Goal: Information Seeking & Learning: Learn about a topic

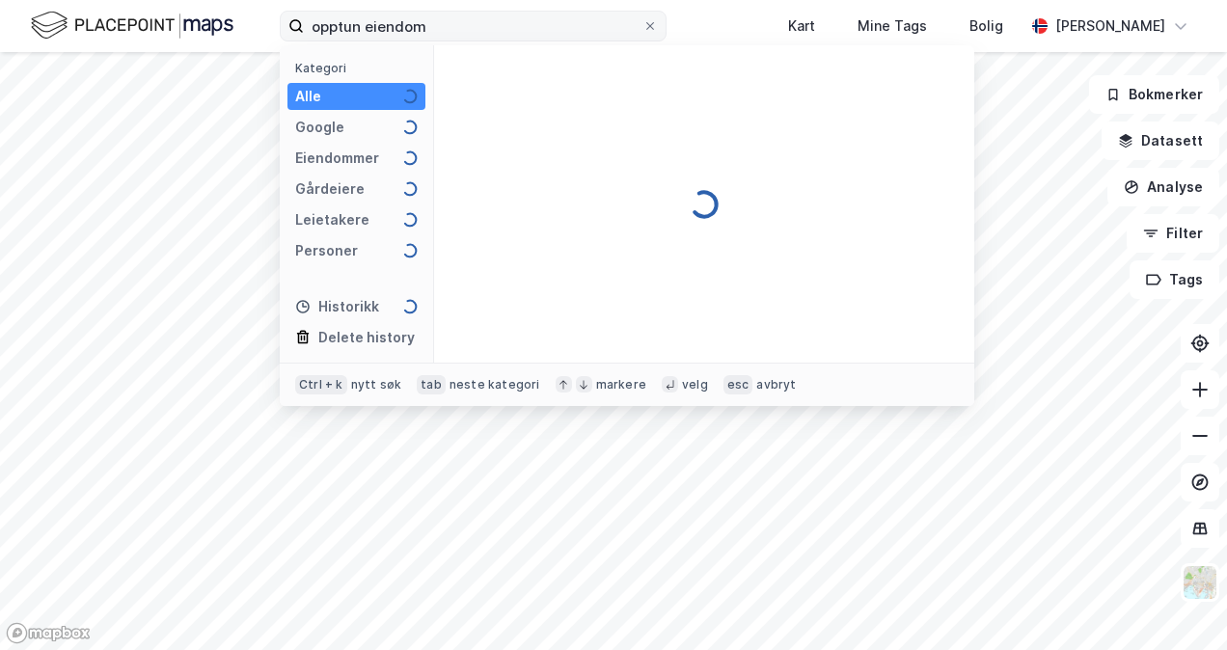
type input "opptun eiendom"
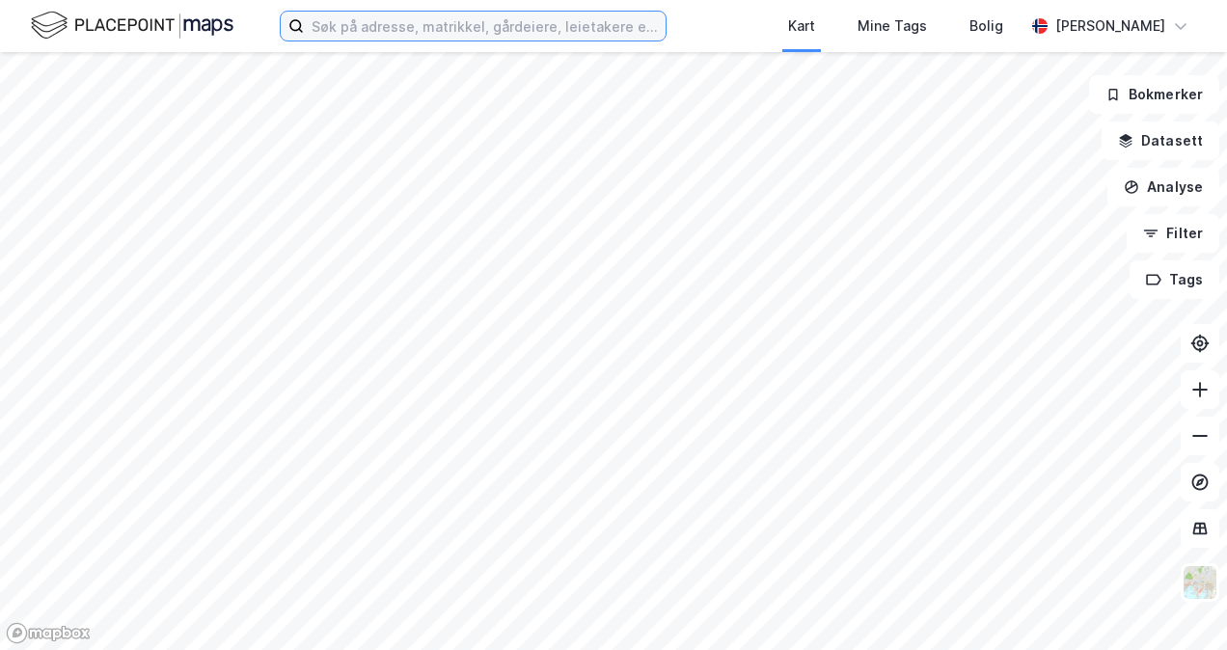
click at [533, 27] on input at bounding box center [485, 26] width 362 height 29
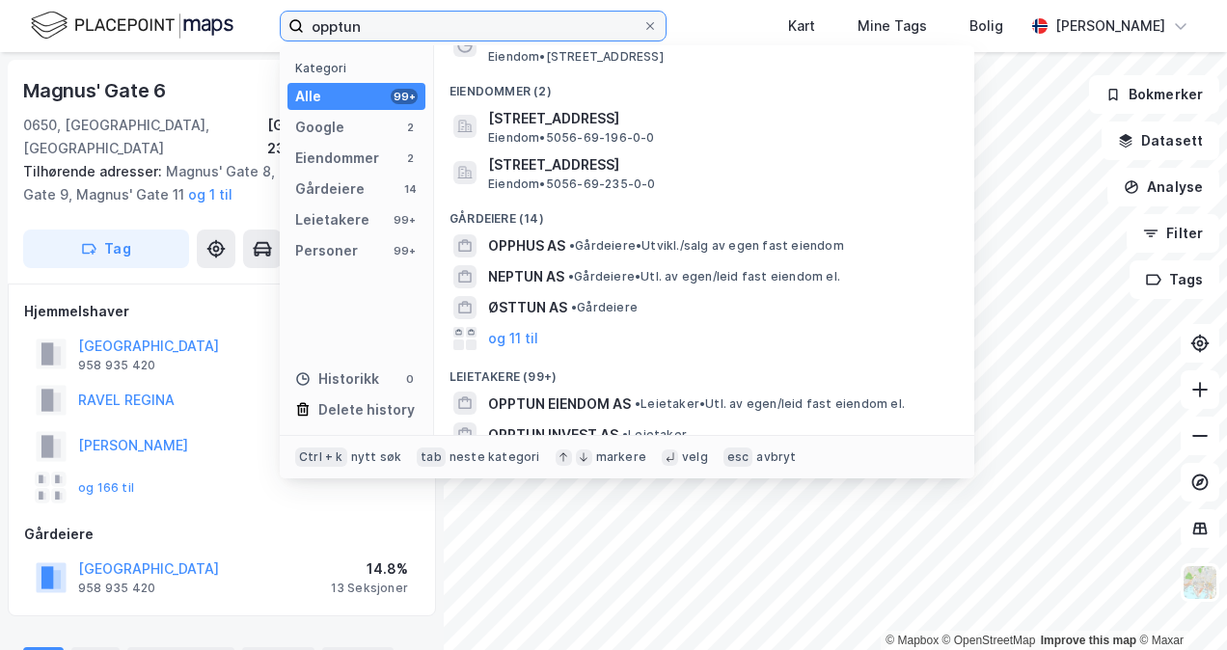
scroll to position [90, 0]
drag, startPoint x: 417, startPoint y: 28, endPoint x: 208, endPoint y: 34, distance: 208.5
click at [208, 34] on div "opptun Kategori Alle 99+ Google 2 Eiendommer 2 Gårdeiere 14 Leietakere 99+ Pers…" at bounding box center [613, 26] width 1227 height 52
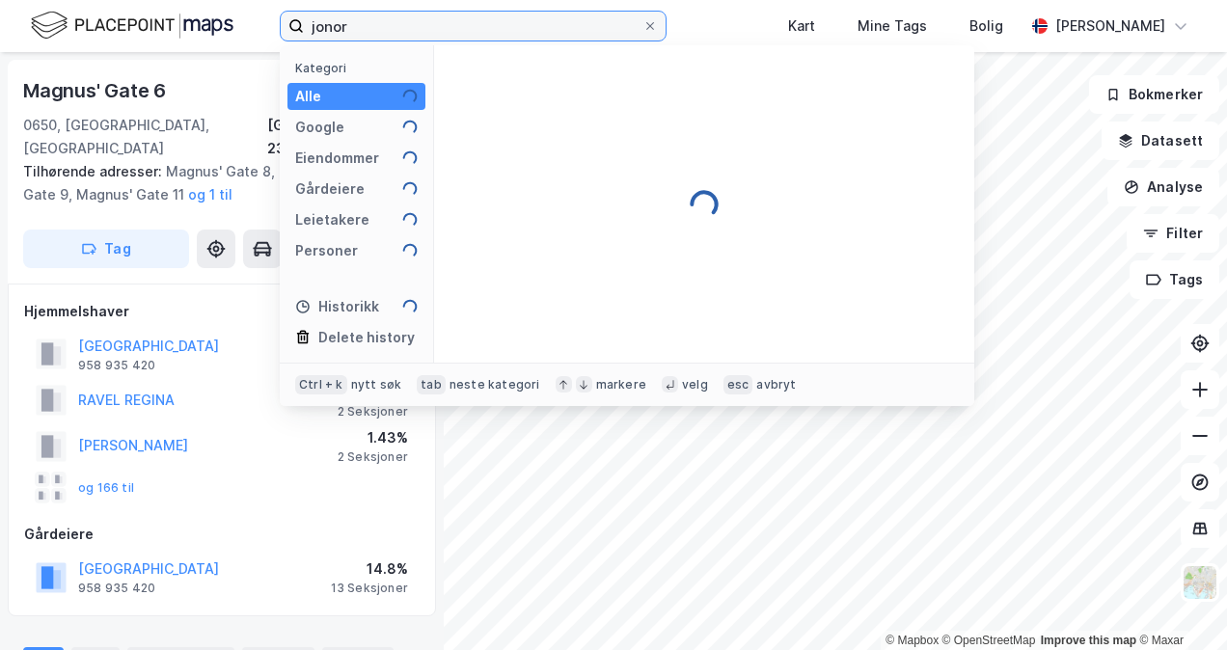
scroll to position [0, 0]
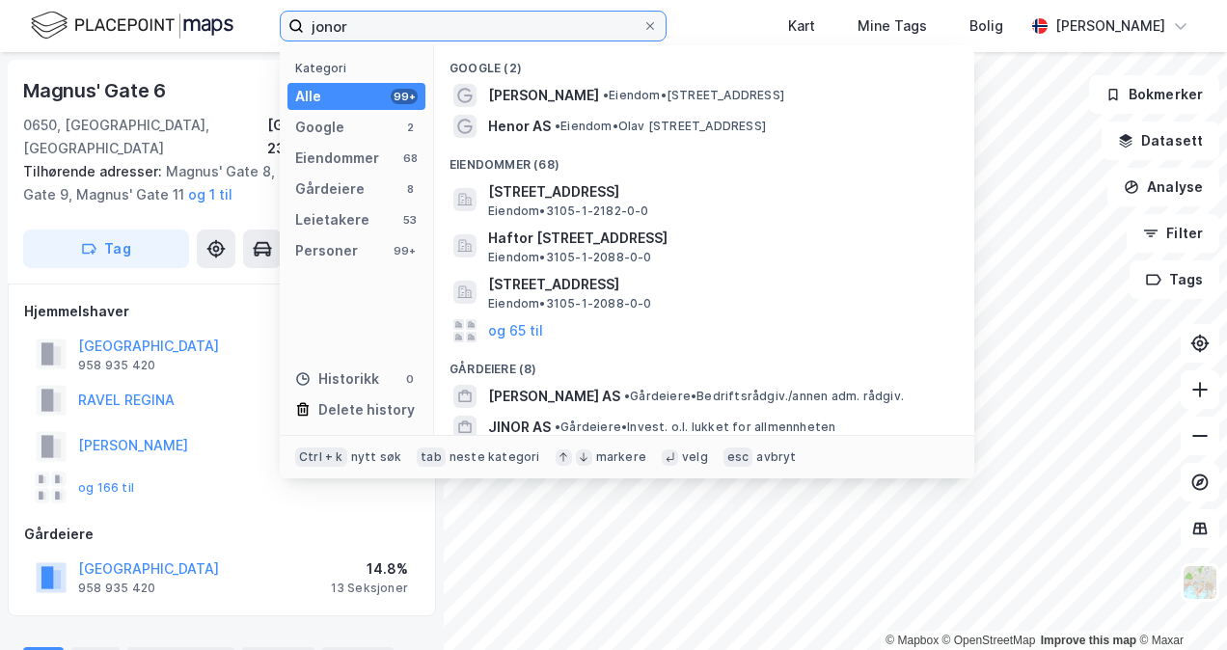
type input "jonor"
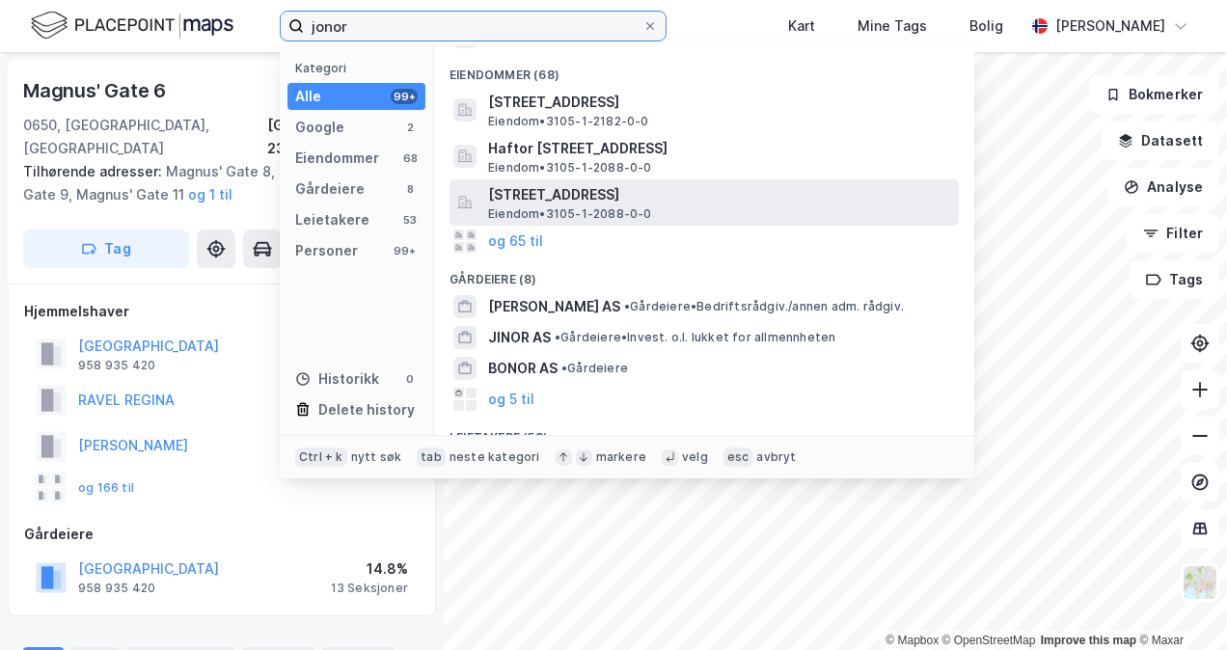
scroll to position [115, 0]
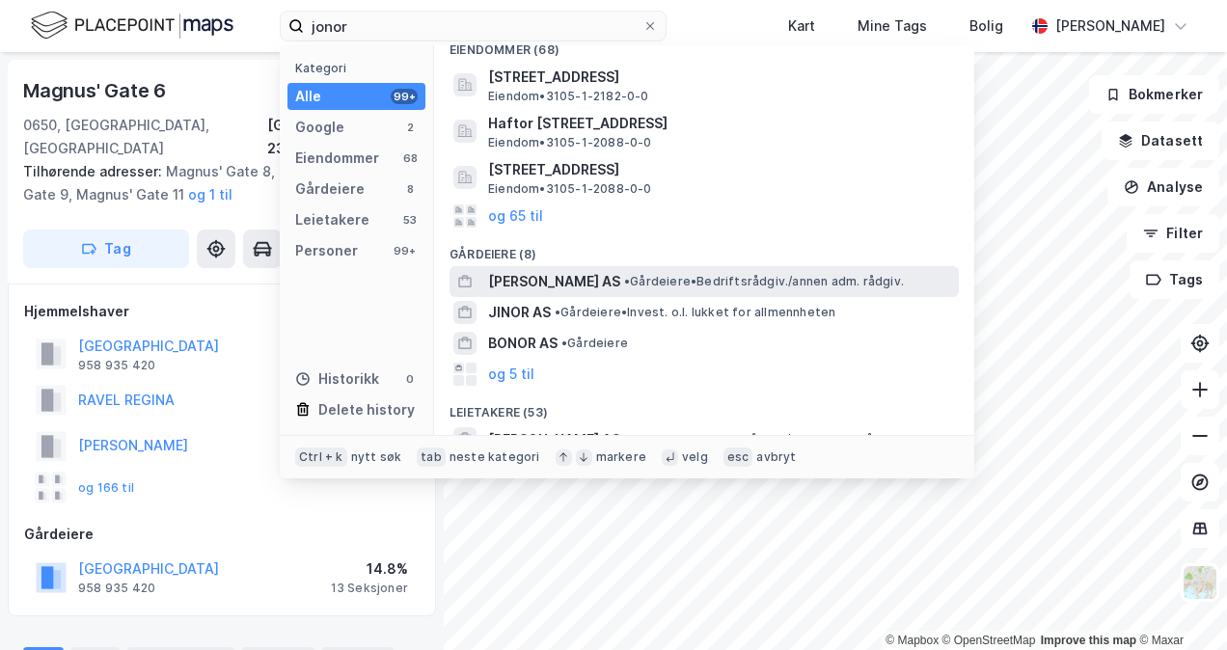
click at [644, 290] on div "[PERSON_NAME] AS • Gårdeiere • Bedriftsrådgiv./annen adm. rådgiv." at bounding box center [721, 281] width 467 height 23
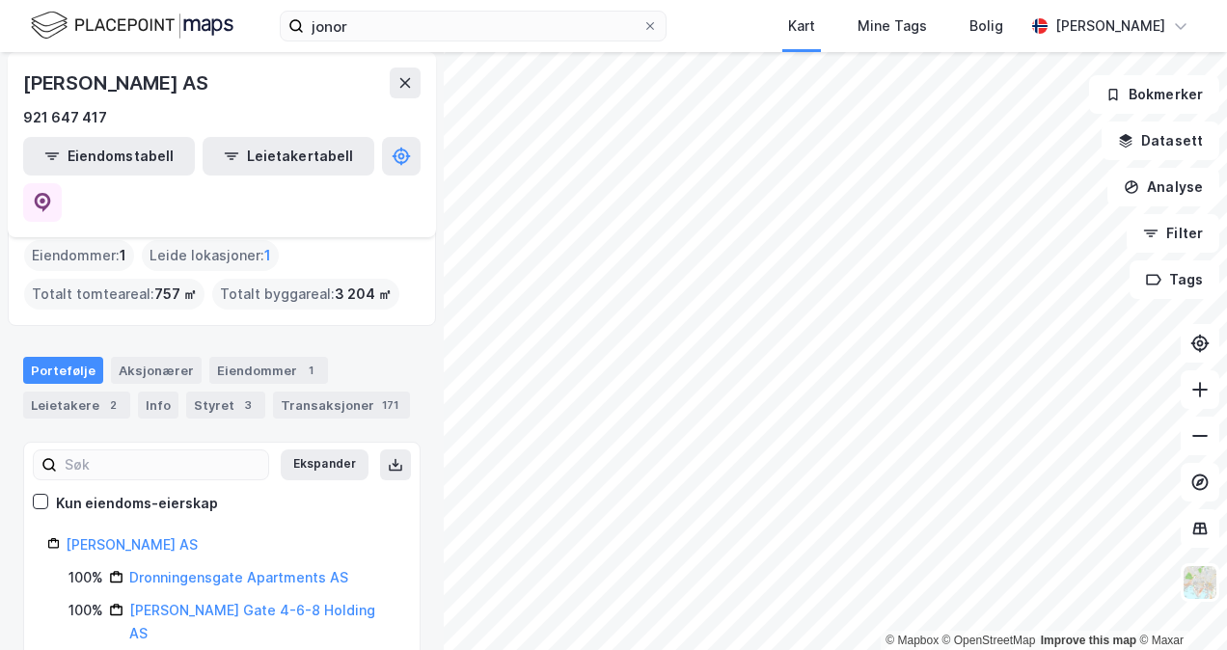
scroll to position [13, 0]
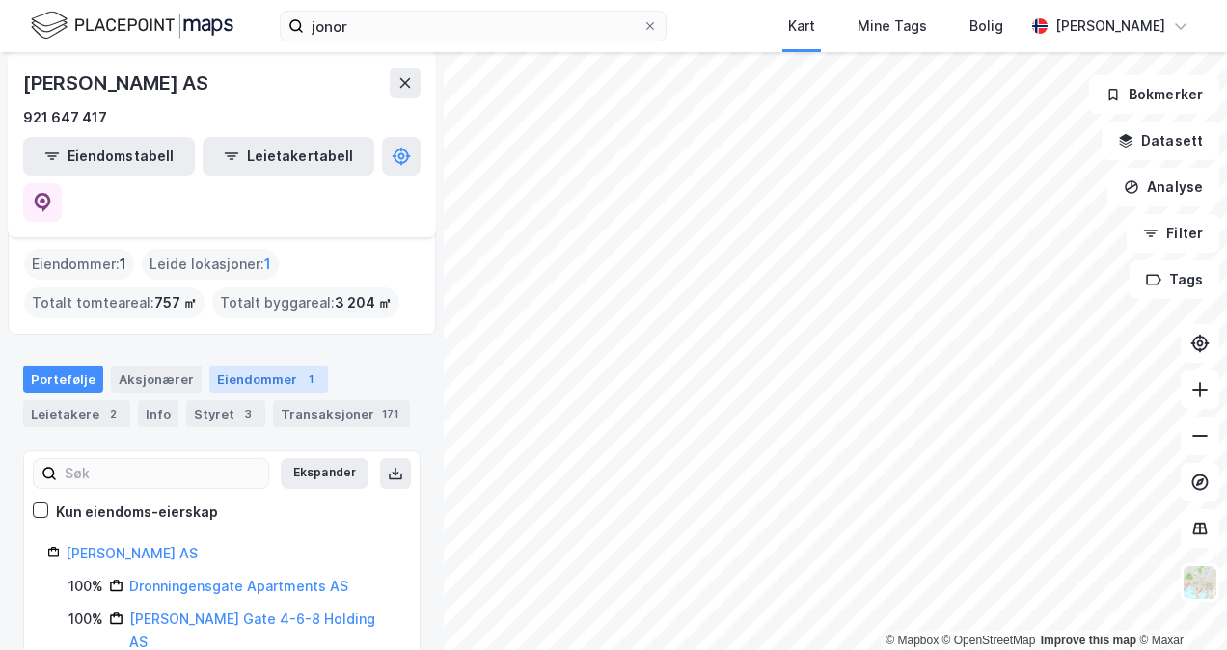
click at [282, 366] on div "Eiendommer 1" at bounding box center [268, 379] width 119 height 27
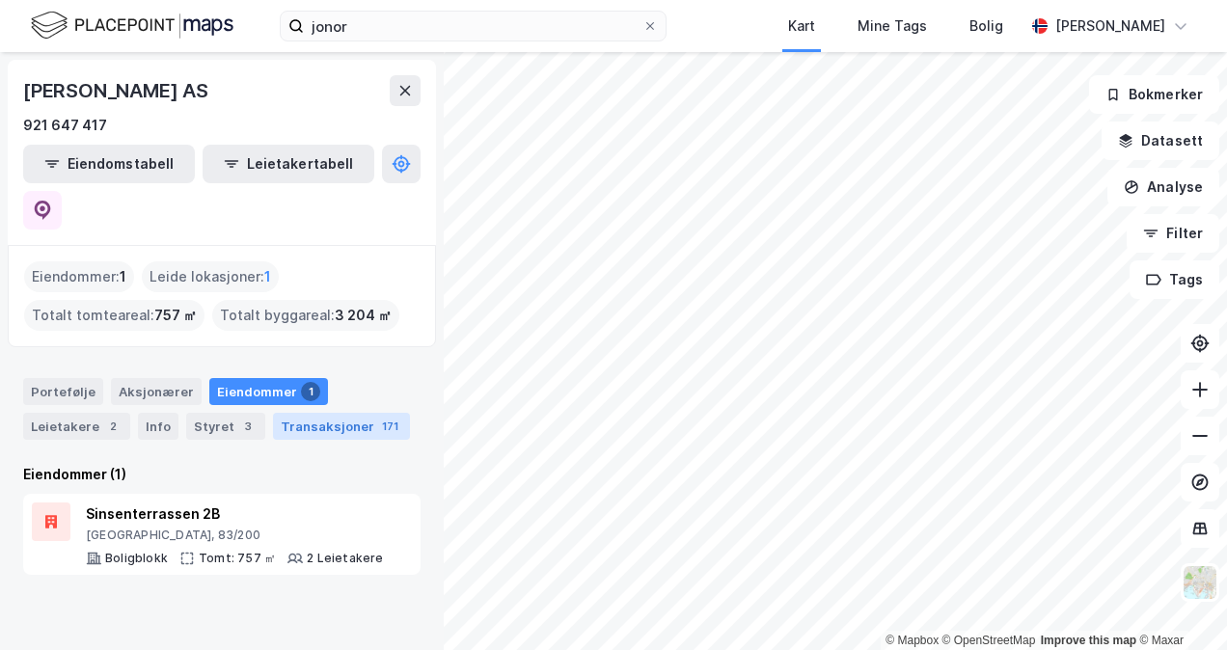
click at [306, 413] on div "Transaksjoner 171" at bounding box center [341, 426] width 137 height 27
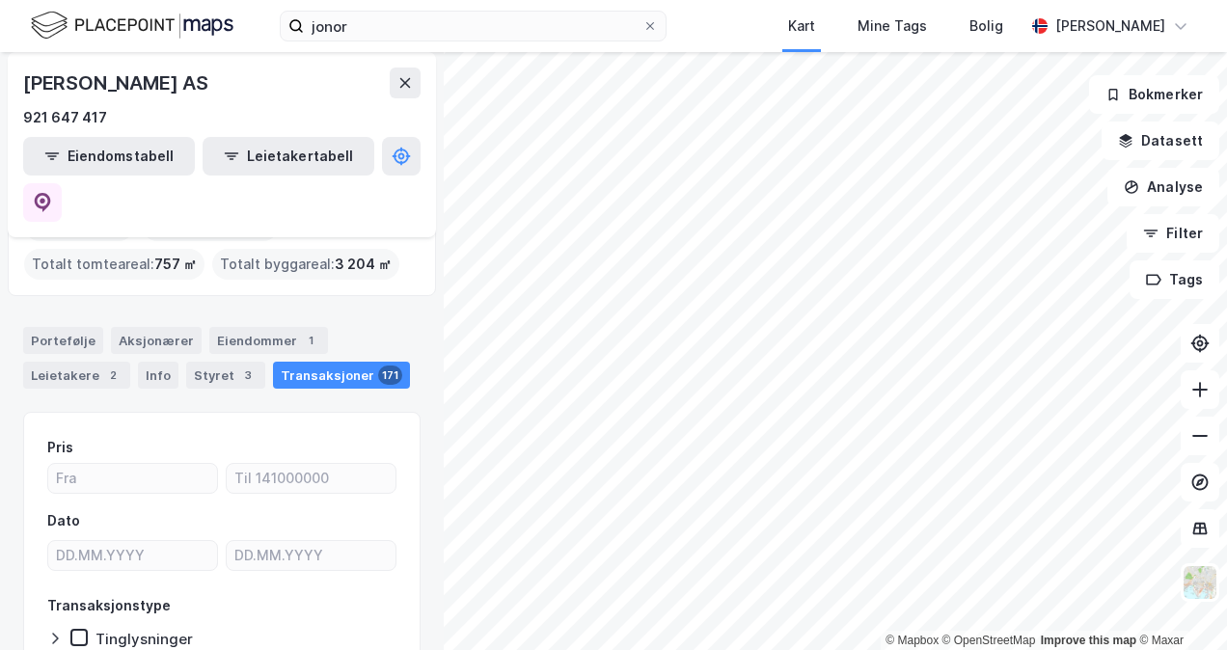
scroll to position [11, 0]
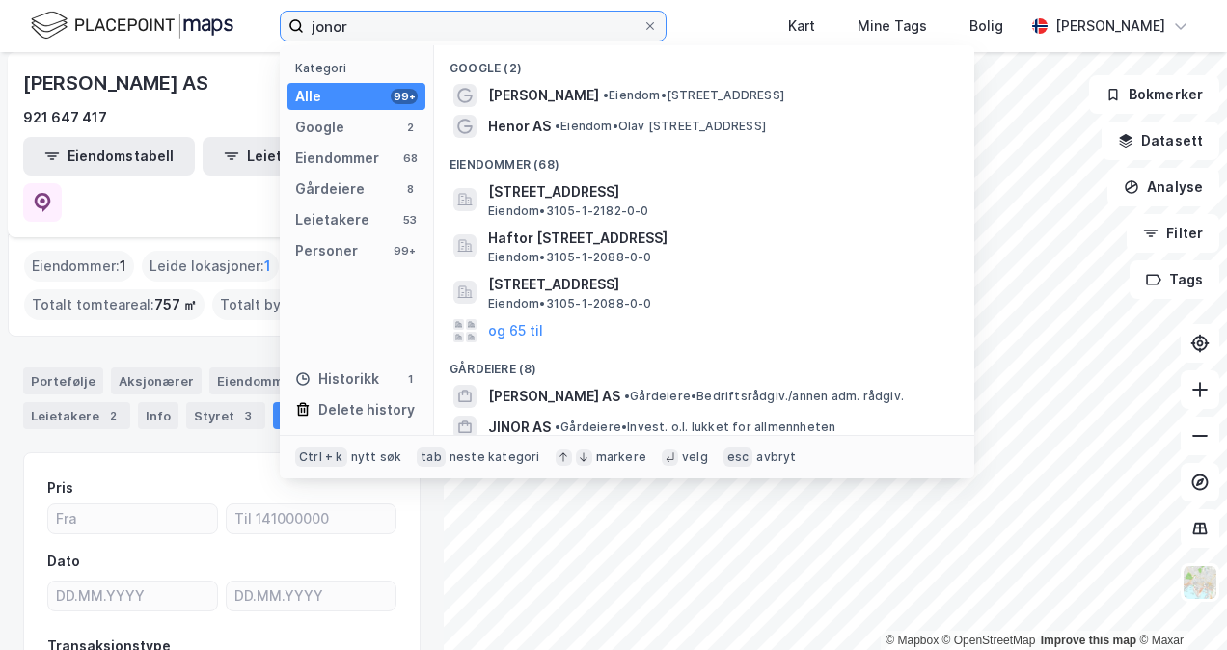
click at [443, 29] on input "jonor" at bounding box center [473, 26] width 339 height 29
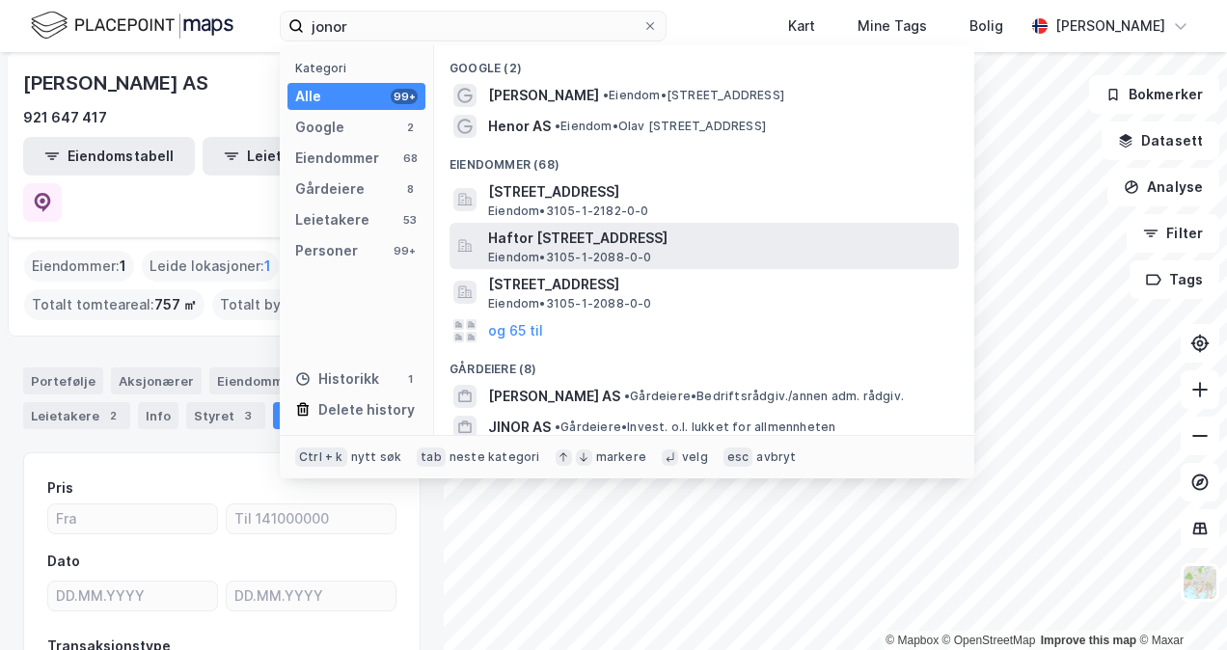
drag, startPoint x: 602, startPoint y: 245, endPoint x: 674, endPoint y: 262, distance: 74.4
click at [674, 262] on div "Haftor [STREET_ADDRESS] Eiendom • 3105-1-2088-0-0" at bounding box center [721, 246] width 467 height 39
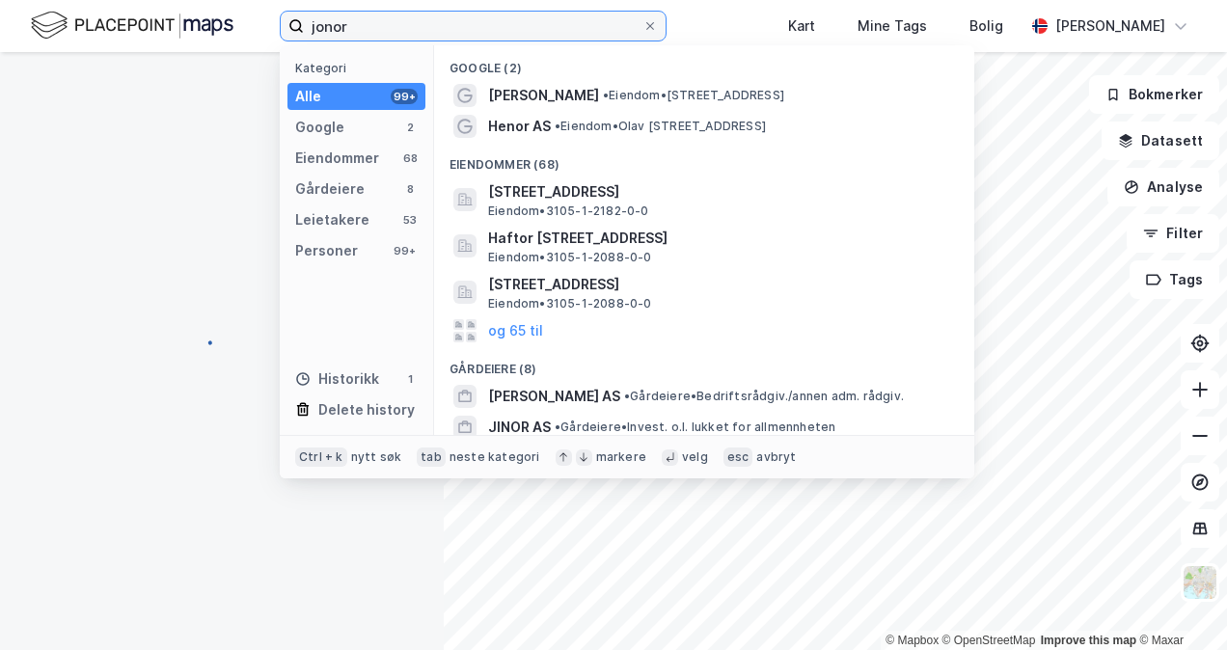
click at [459, 37] on input "jonor" at bounding box center [473, 26] width 339 height 29
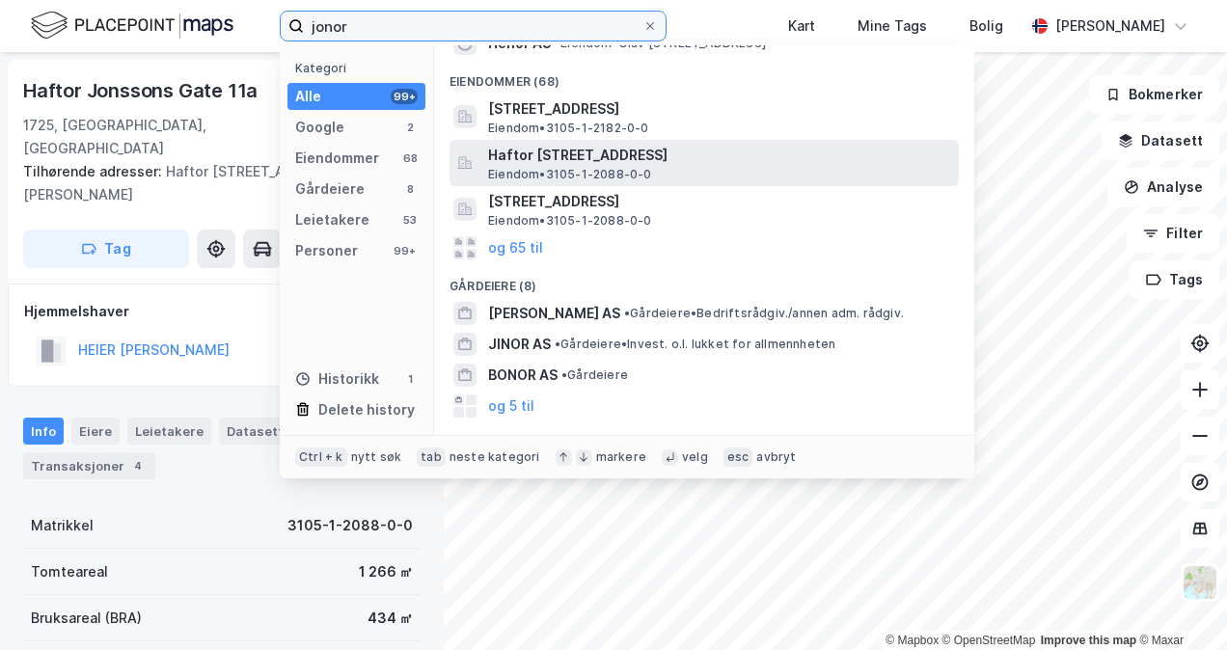
scroll to position [84, 0]
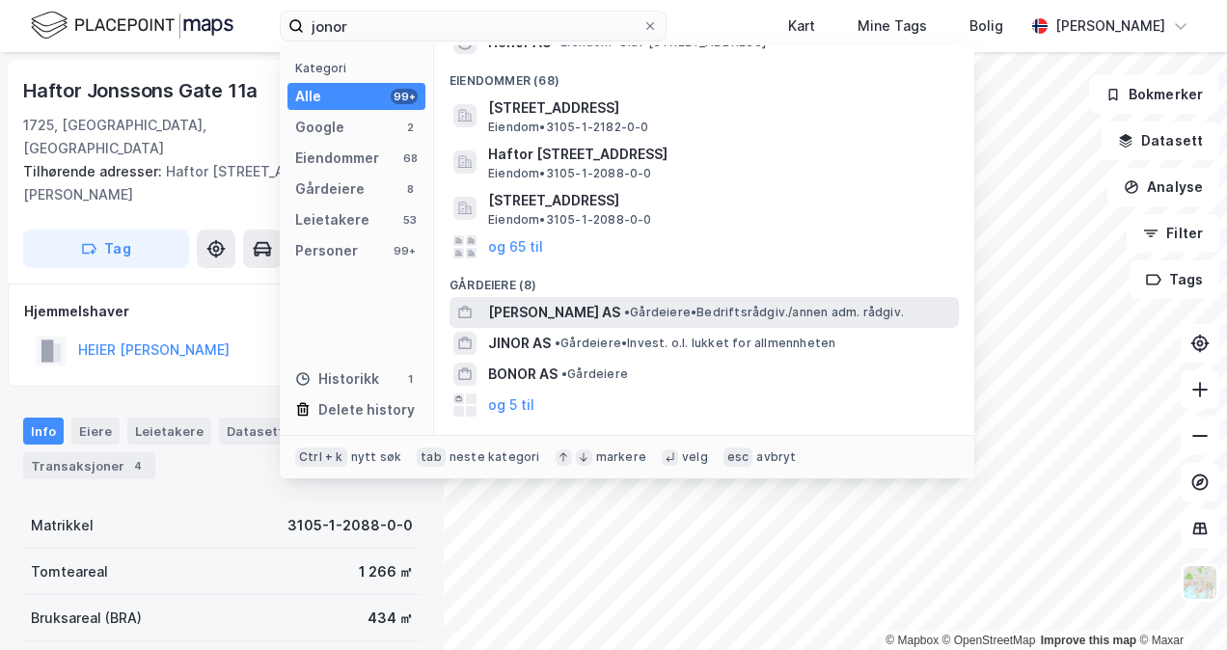
click at [624, 315] on span "• Gårdeiere • Bedriftsrådgiv./annen adm. rådgiv." at bounding box center [764, 312] width 280 height 15
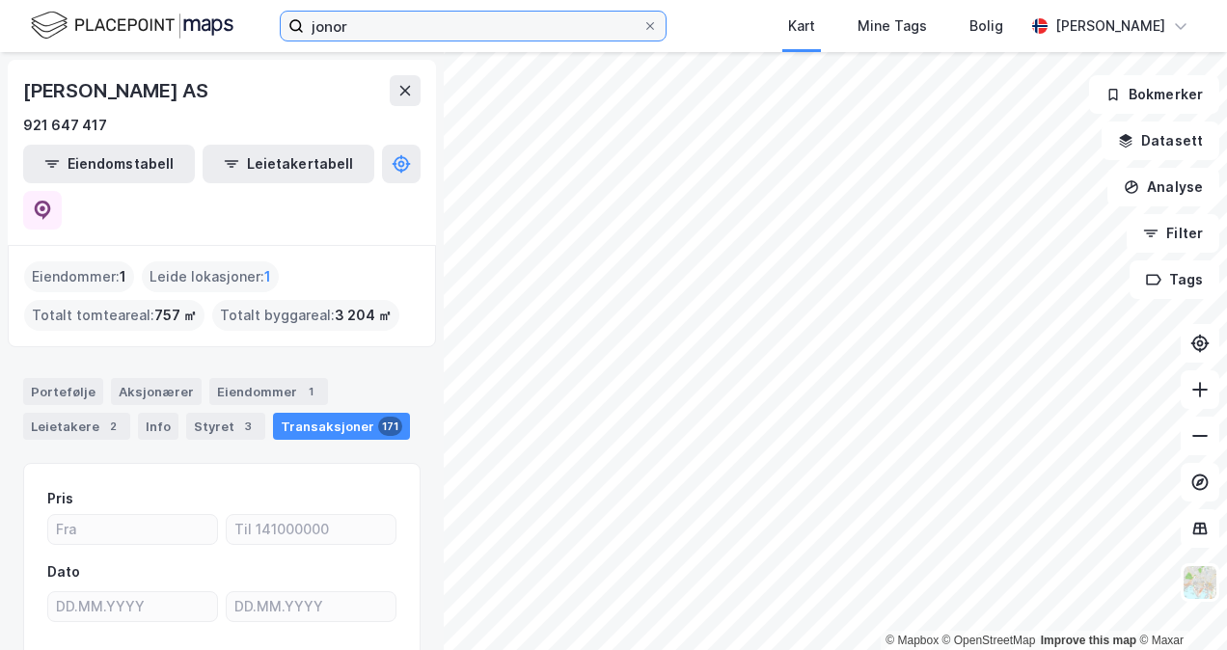
click at [550, 40] on input "jonor" at bounding box center [473, 26] width 339 height 29
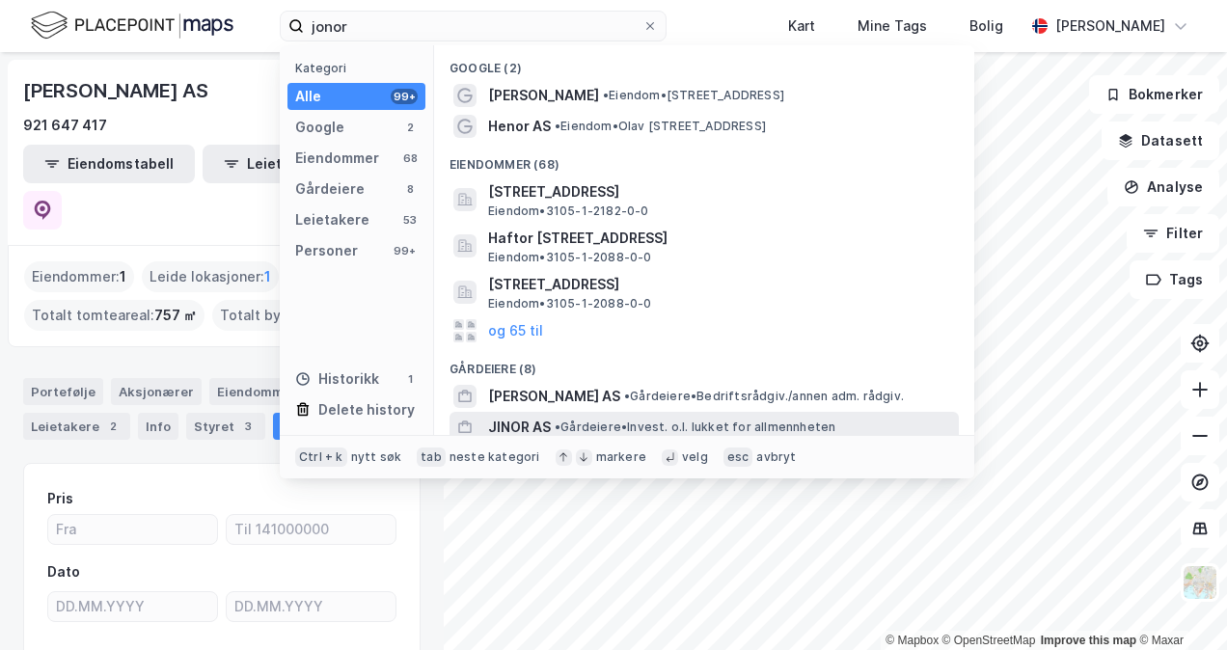
click at [641, 418] on div "JINOR AS • Gårdeiere • Invest. o.l. lukket for allmennheten" at bounding box center [721, 427] width 467 height 23
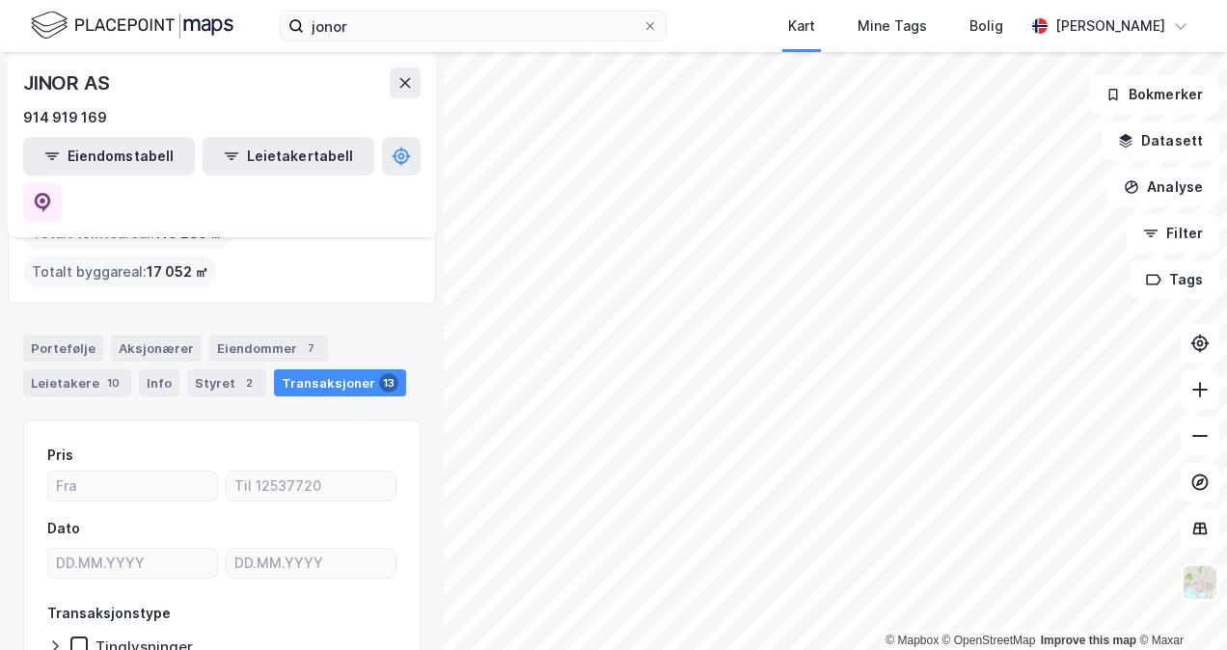
scroll to position [84, 0]
click at [268, 333] on div "Eiendommer 7" at bounding box center [268, 346] width 119 height 27
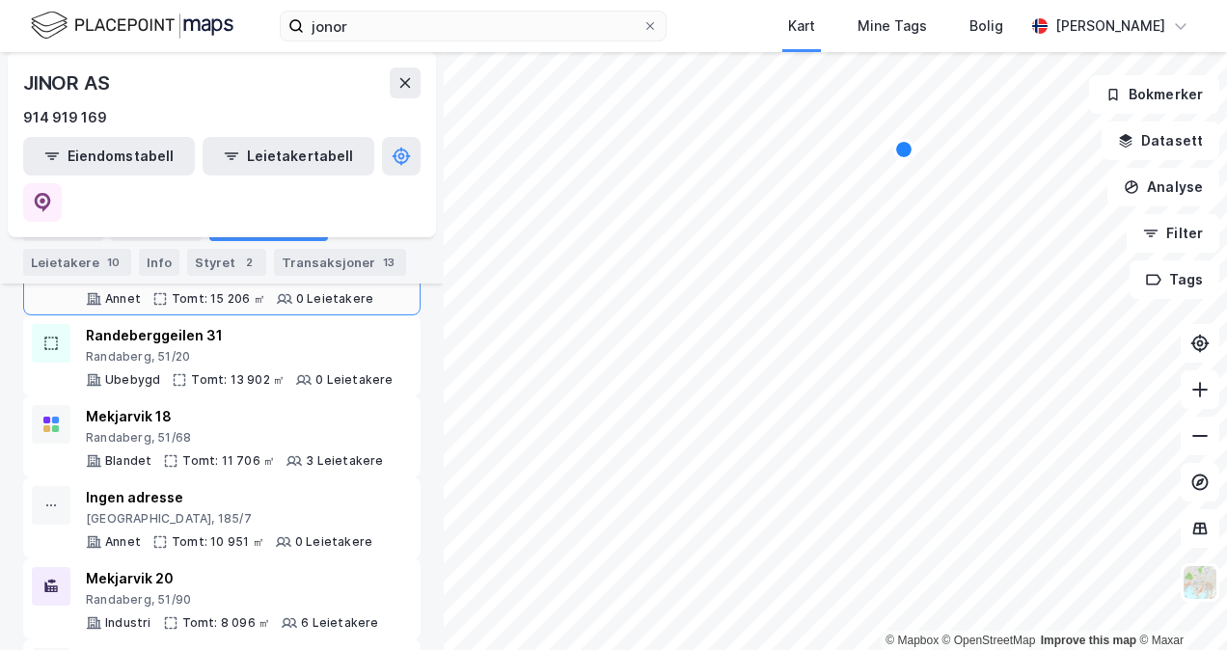
scroll to position [419, 0]
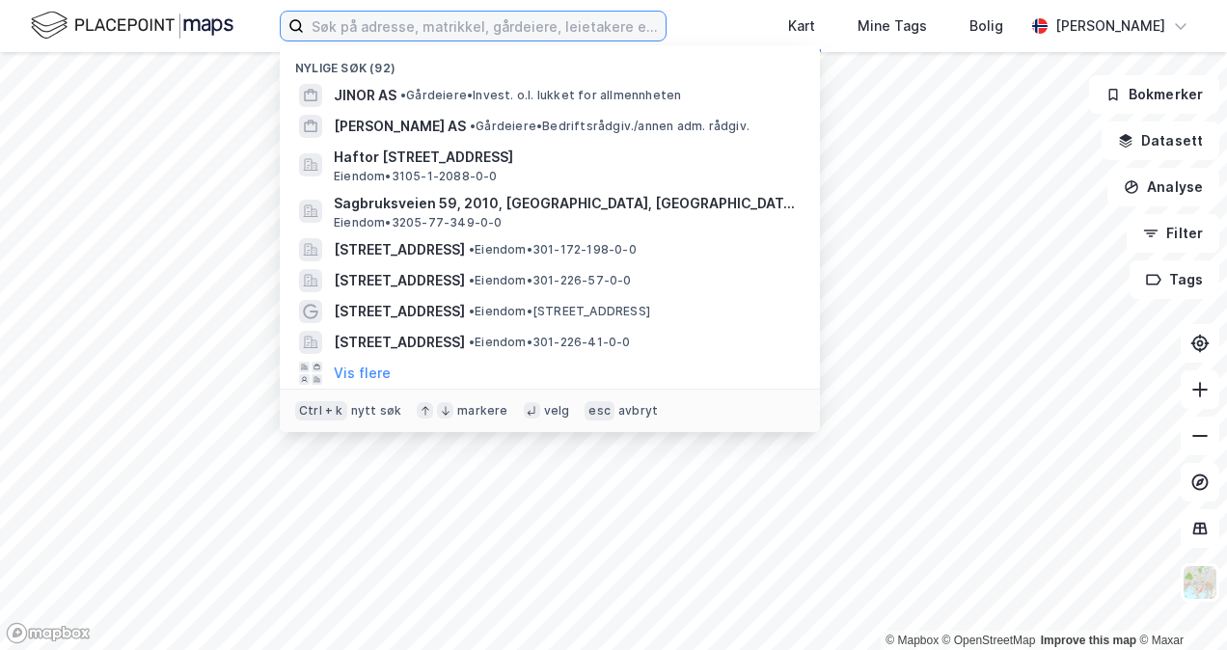
click at [584, 31] on input at bounding box center [485, 26] width 362 height 29
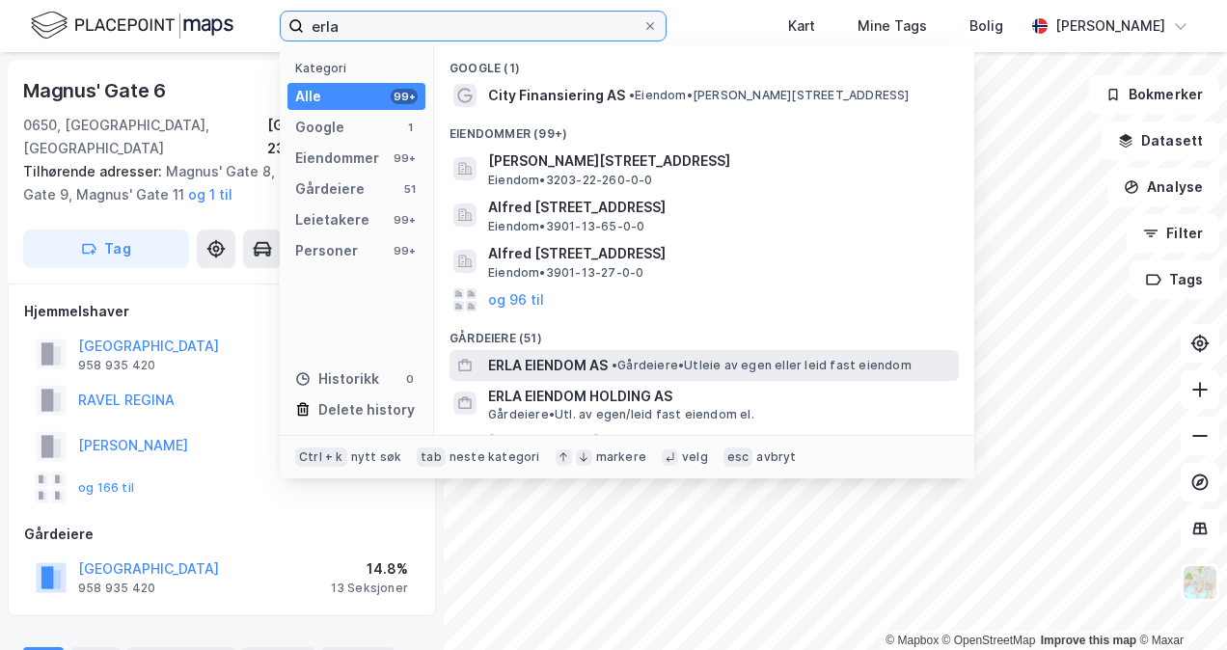
type input "erla"
click at [565, 367] on span "ERLA EIENDOM AS" at bounding box center [548, 365] width 120 height 23
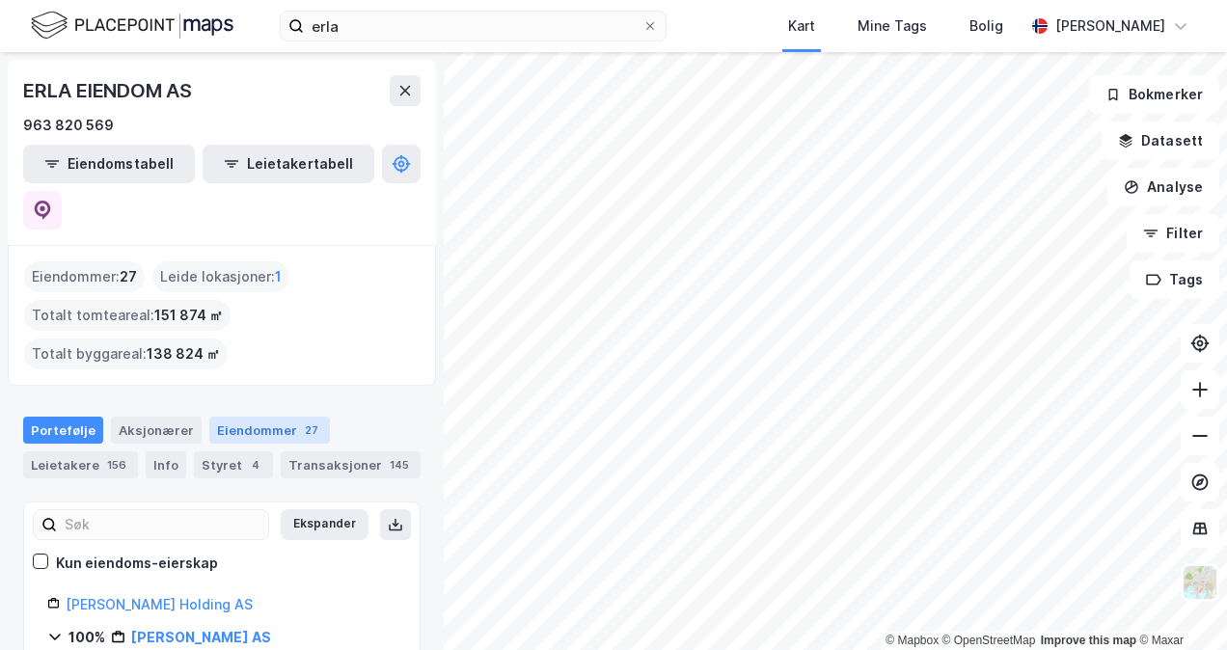
click at [301, 421] on div "27" at bounding box center [311, 430] width 21 height 19
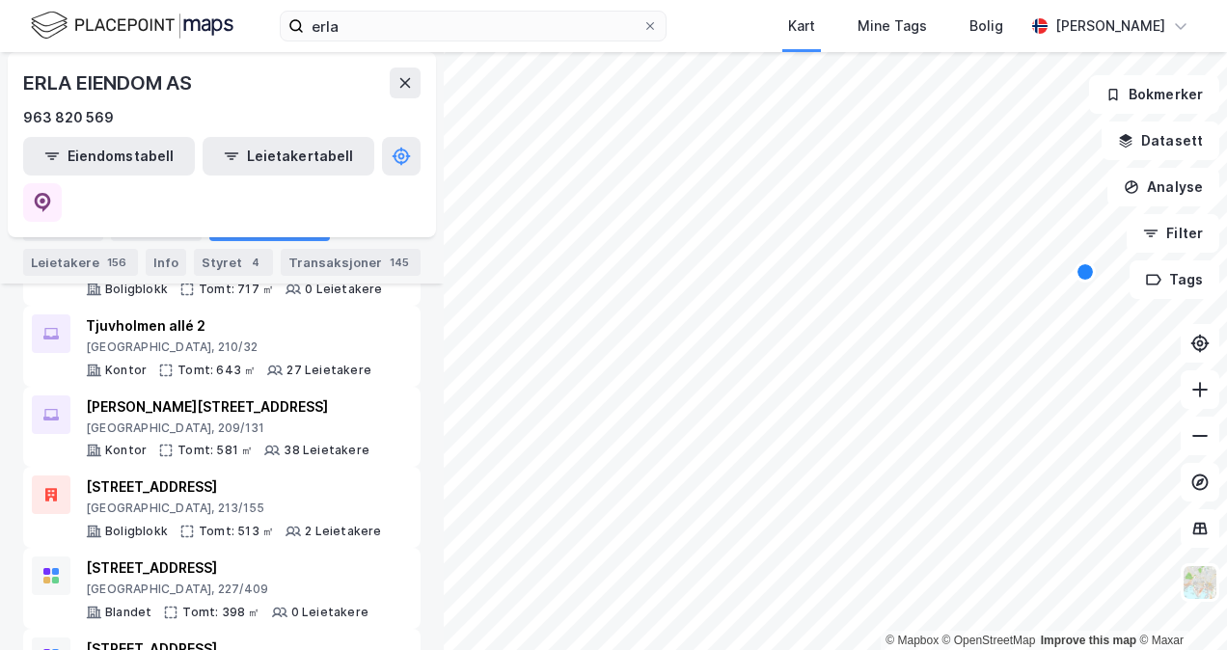
scroll to position [1915, 0]
click at [253, 639] on div "Kirkeveien 54" at bounding box center [222, 650] width 273 height 23
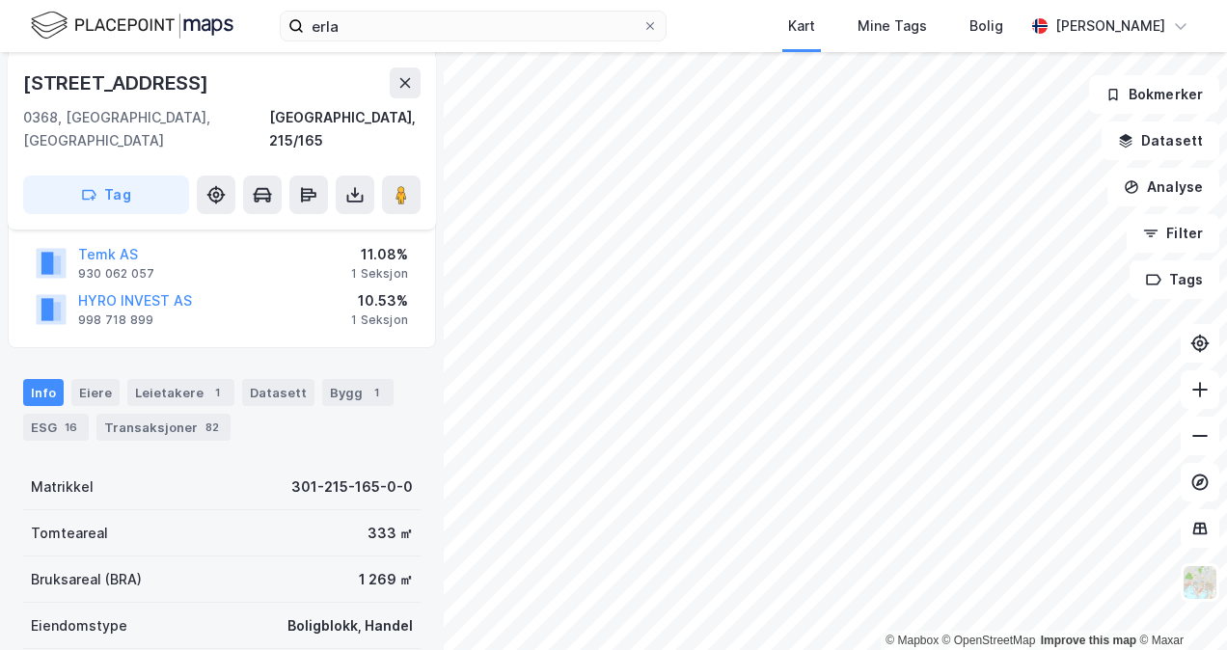
scroll to position [333, 0]
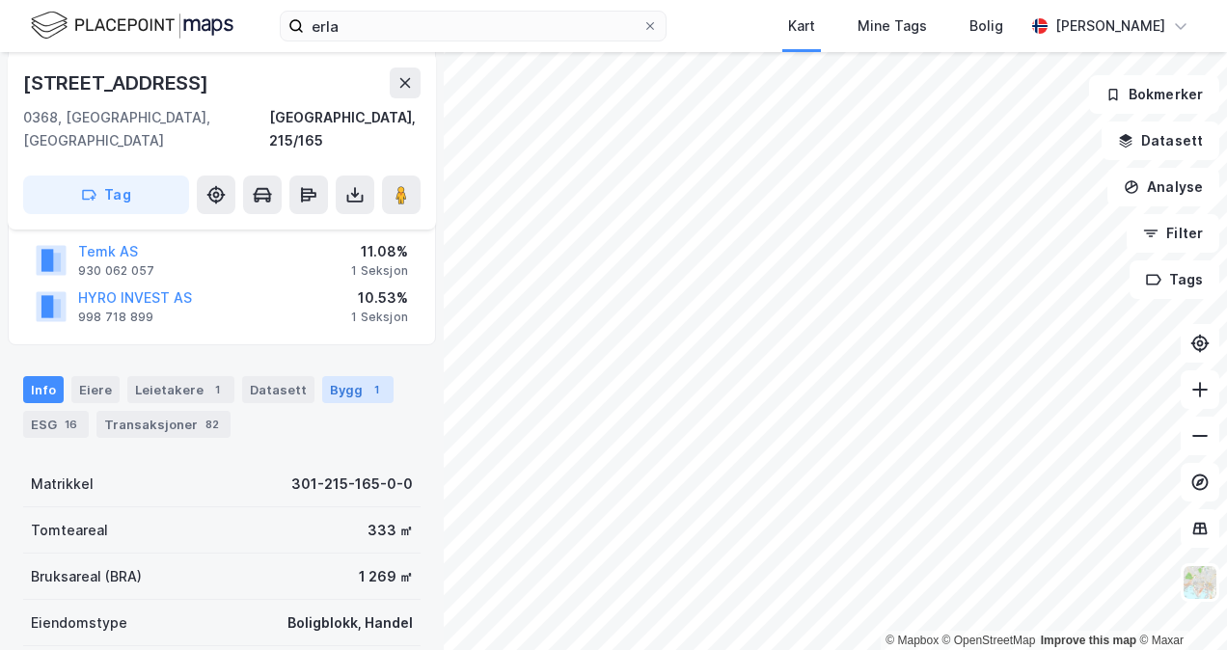
click at [334, 376] on div "Bygg 1" at bounding box center [357, 389] width 71 height 27
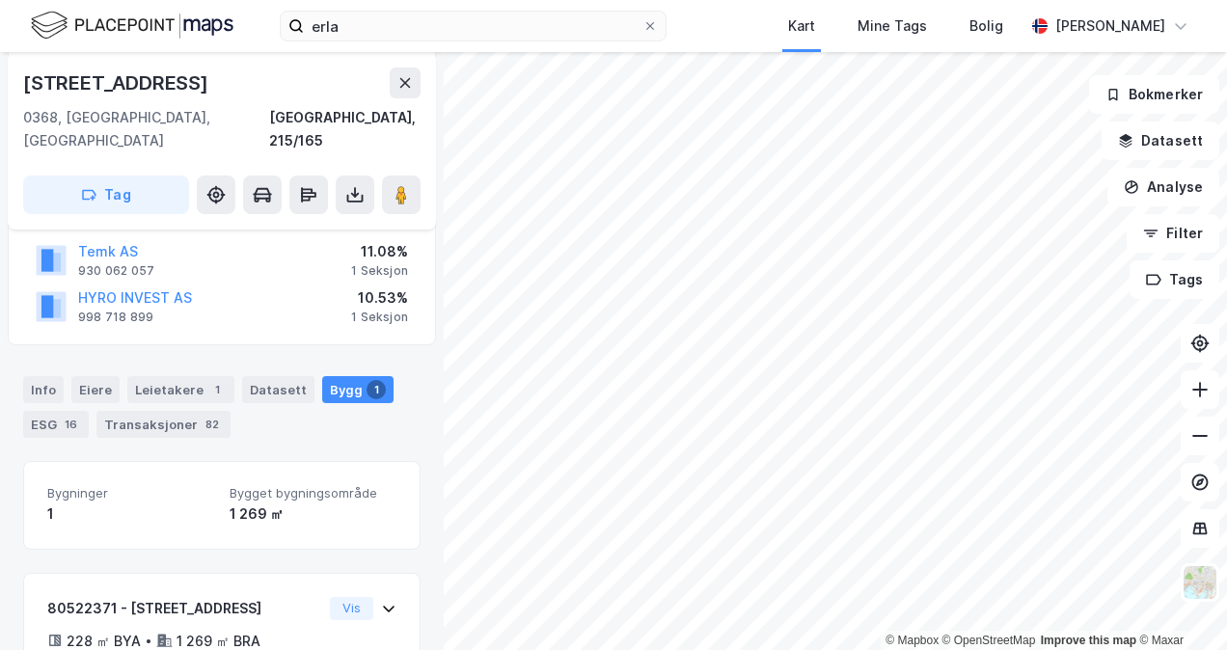
scroll to position [446, 0]
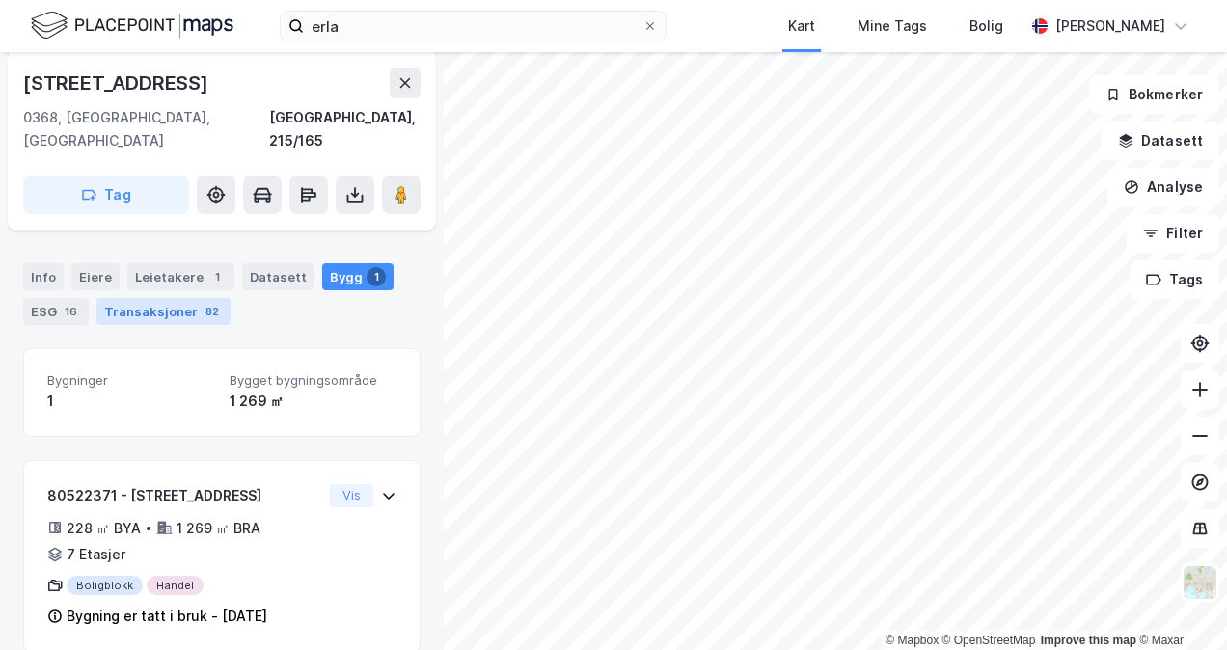
click at [202, 302] on div "82" at bounding box center [212, 311] width 21 height 19
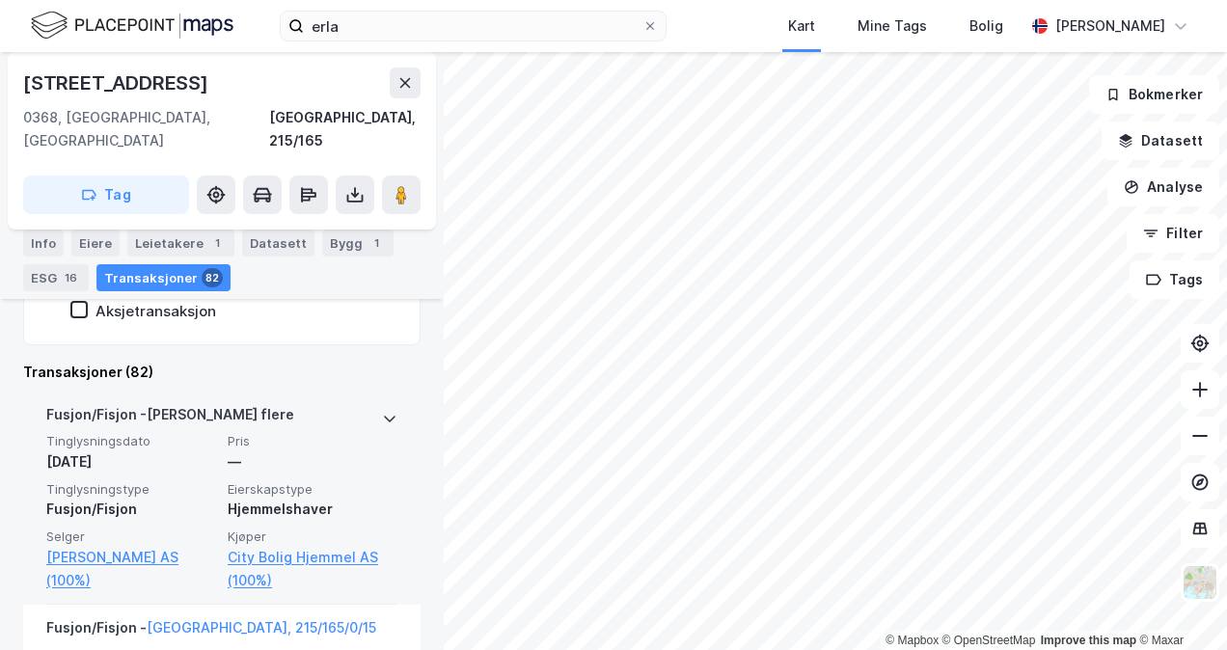
scroll to position [740, 0]
